Goal: Task Accomplishment & Management: Manage account settings

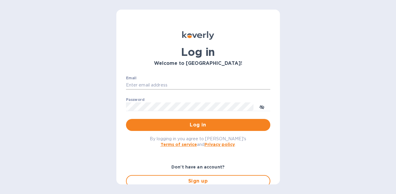
click at [171, 85] on input "Email" at bounding box center [198, 85] width 144 height 9
click at [0, 194] on com-1password-button at bounding box center [0, 194] width 0 height 0
type input "gordon@little-peacock.com"
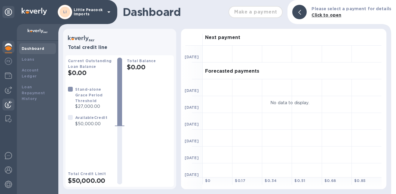
click at [9, 102] on img at bounding box center [8, 104] width 7 height 7
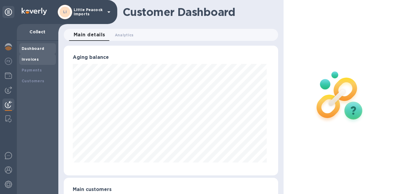
scroll to position [130, 212]
click at [7, 91] on img at bounding box center [8, 90] width 7 height 7
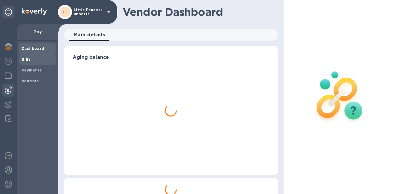
click at [32, 59] on span "Bills" at bounding box center [38, 60] width 32 height 6
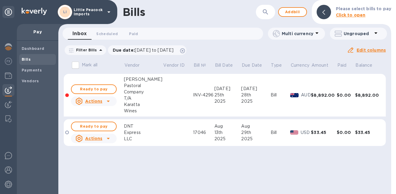
click at [225, 159] on div "Bills ​ Add bill Please select bills to pay Click to open Inbox 0 Scheduled 0 P…" at bounding box center [224, 97] width 333 height 194
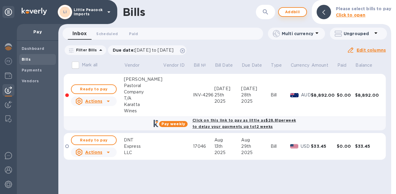
click at [296, 13] on span "Add bill" at bounding box center [293, 11] width 18 height 7
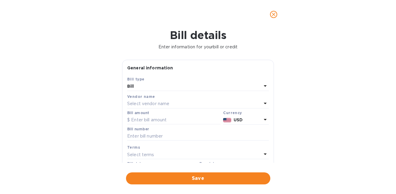
click at [162, 107] on p "Select vendor name" at bounding box center [148, 104] width 42 height 6
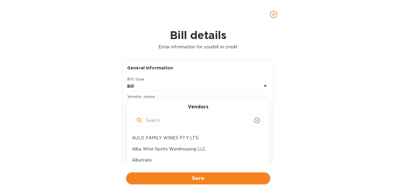
click at [168, 120] on input "text" at bounding box center [199, 120] width 106 height 9
type input "d"
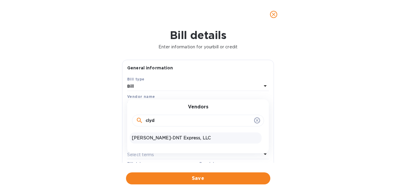
type input "clyd"
click at [153, 139] on p "[PERSON_NAME]-DNT Express, LLC" at bounding box center [195, 138] width 127 height 6
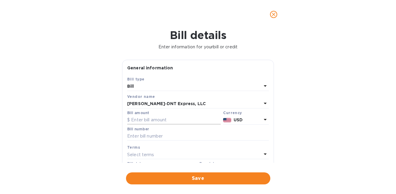
click at [157, 121] on input "text" at bounding box center [174, 120] width 94 height 9
type input "338.18"
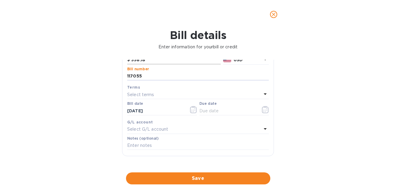
type input "117055"
click at [262, 110] on icon "button" at bounding box center [265, 109] width 7 height 7
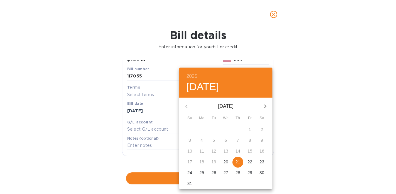
click at [266, 105] on icon "button" at bounding box center [265, 106] width 7 height 7
click at [249, 140] on p "12" at bounding box center [249, 140] width 5 height 6
type input "[DATE]"
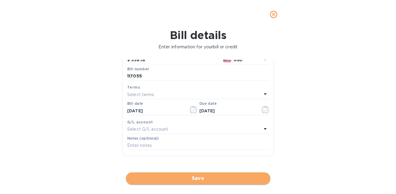
click at [207, 178] on span "Save" at bounding box center [198, 178] width 135 height 7
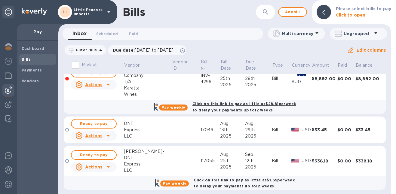
scroll to position [0, 0]
